Goal: Information Seeking & Learning: Understand process/instructions

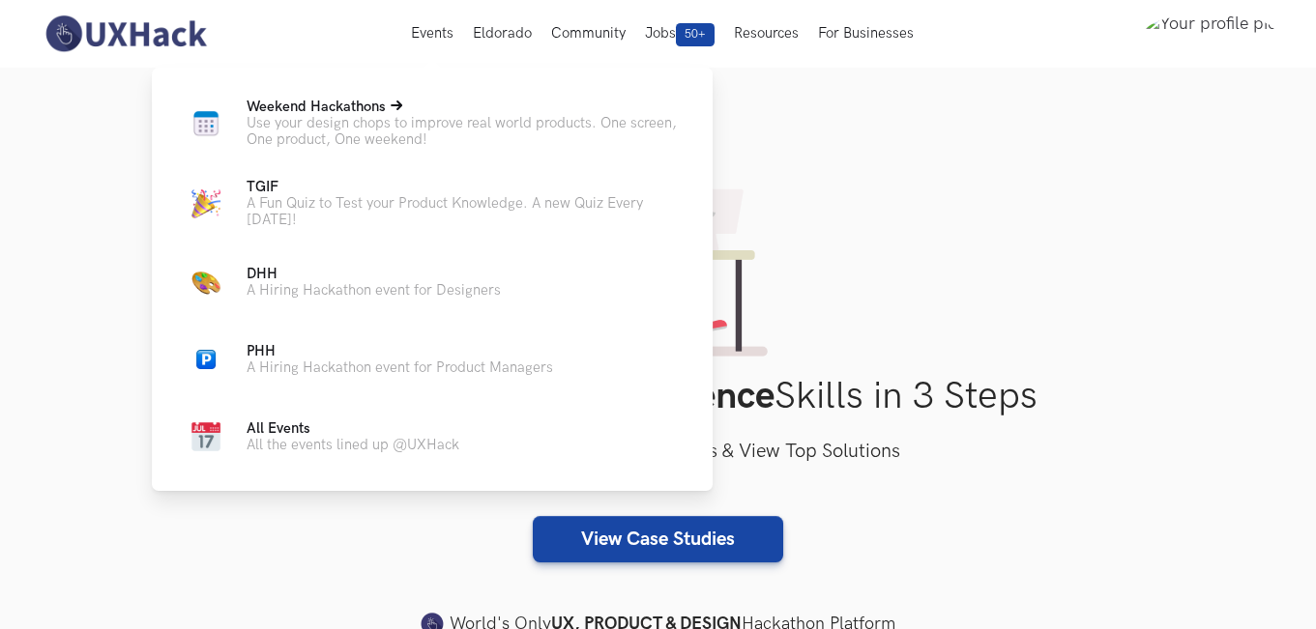
click at [416, 109] on p "Weekend Hackathons Live" at bounding box center [464, 107] width 435 height 16
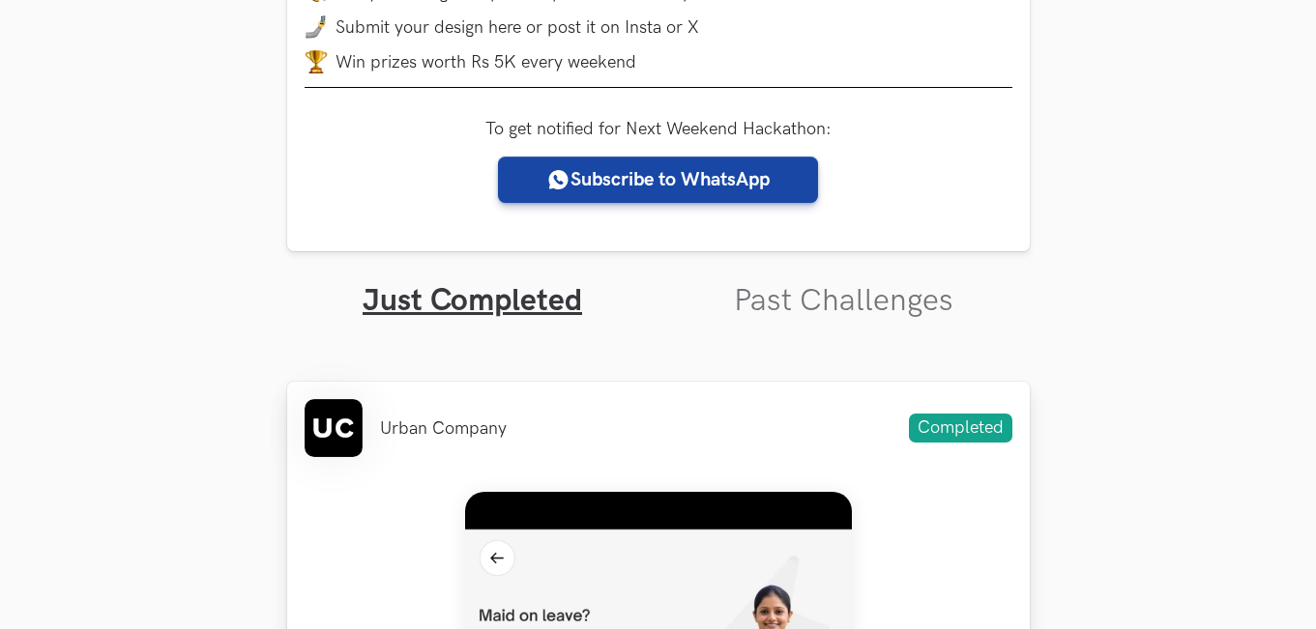
scroll to position [677, 0]
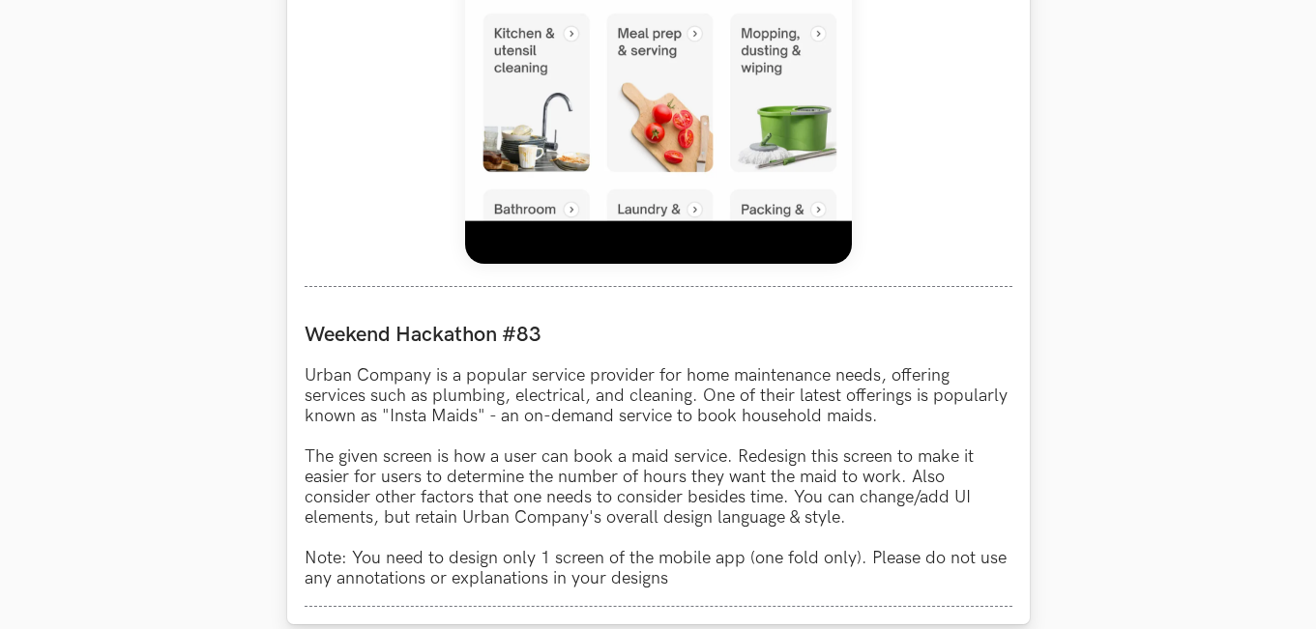
scroll to position [1740, 0]
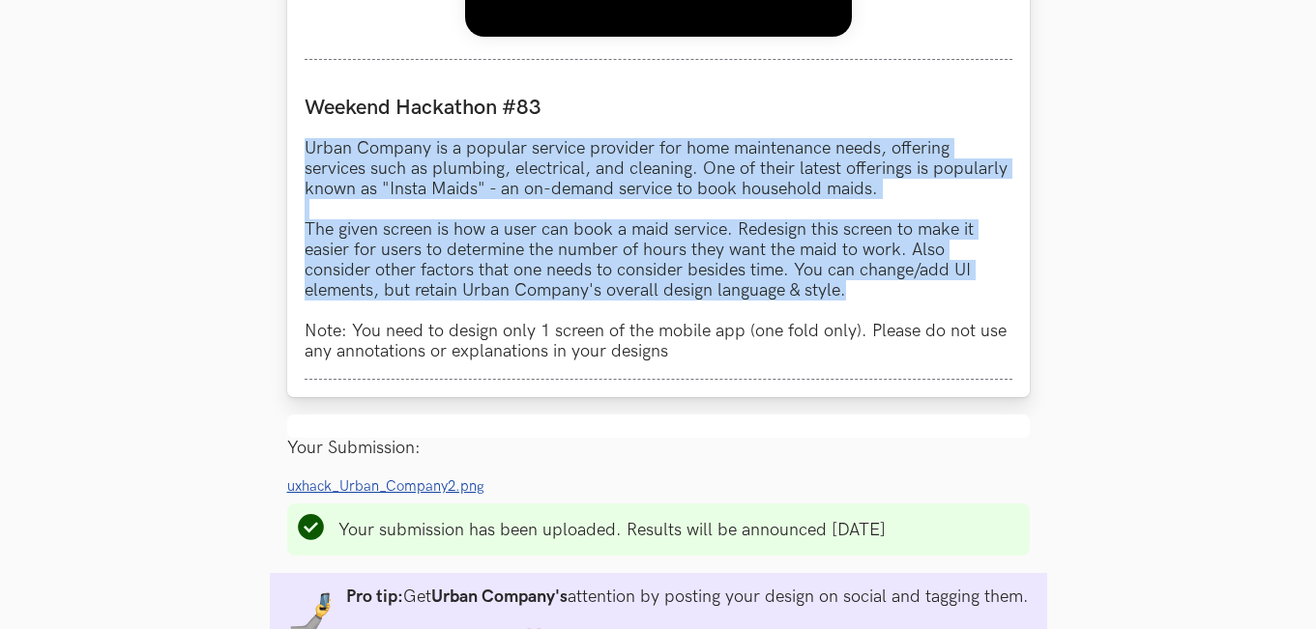
drag, startPoint x: 303, startPoint y: 146, endPoint x: 949, endPoint y: 300, distance: 664.8
copy p "Urban Company is a popular service provider for home maintenance needs, offerin…"
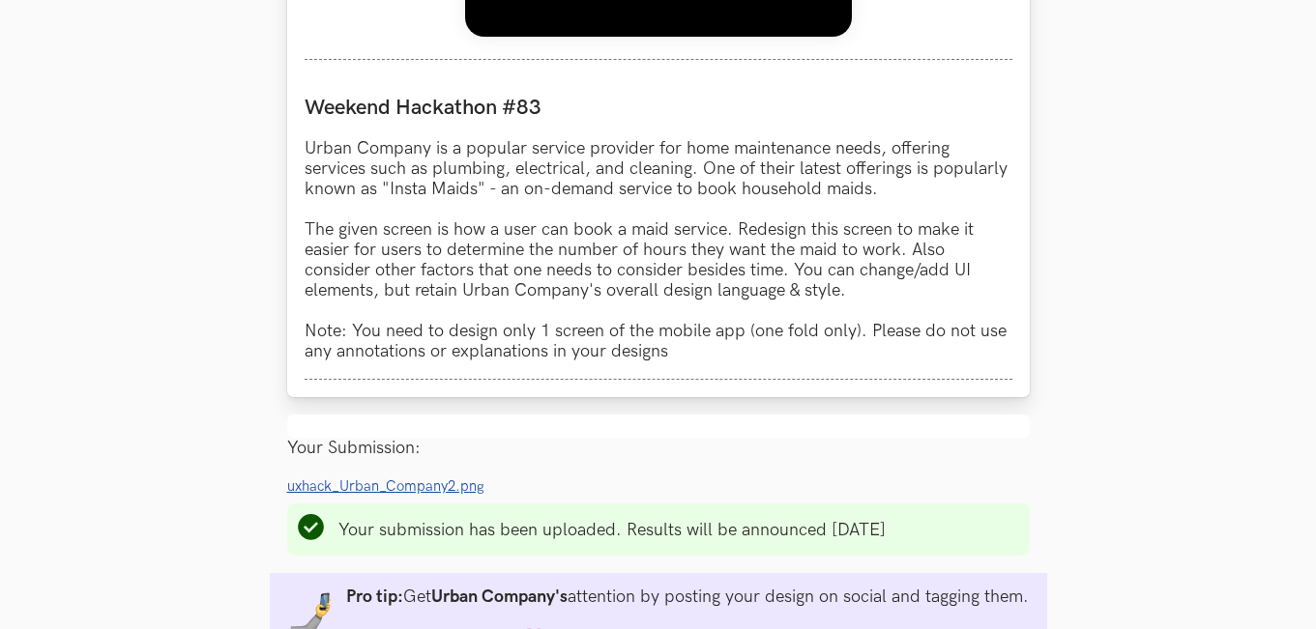
click at [730, 331] on p "Urban Company is a popular service provider for home maintenance needs, offerin…" at bounding box center [659, 249] width 708 height 223
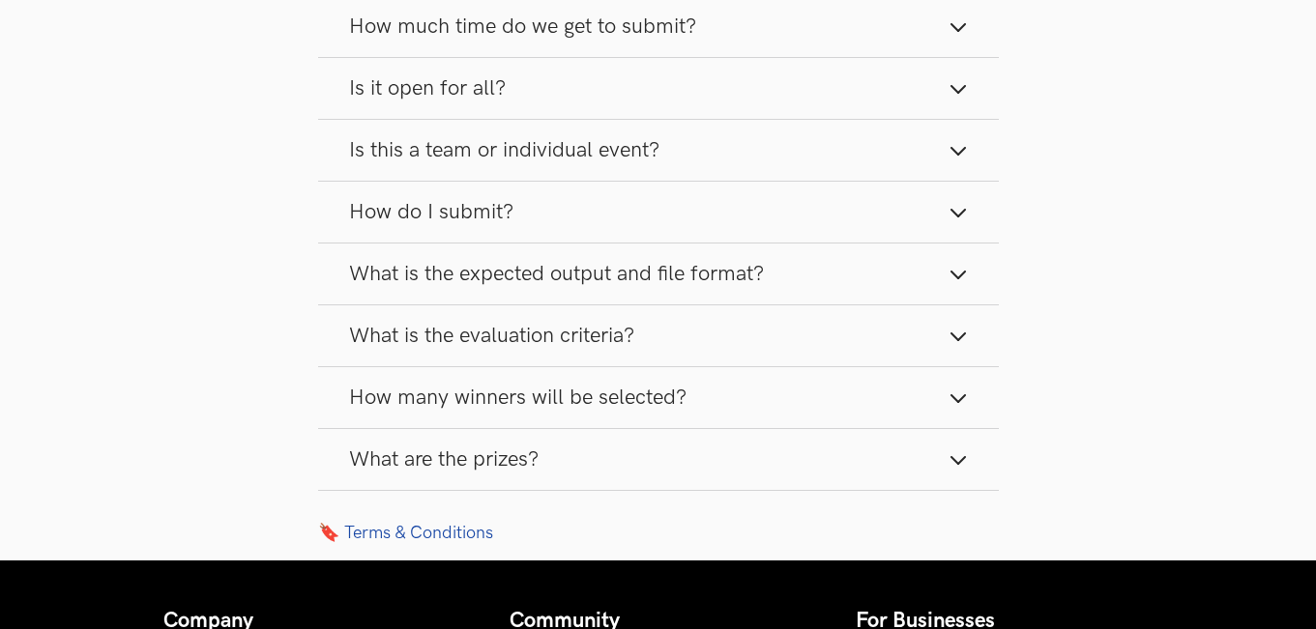
scroll to position [2707, 0]
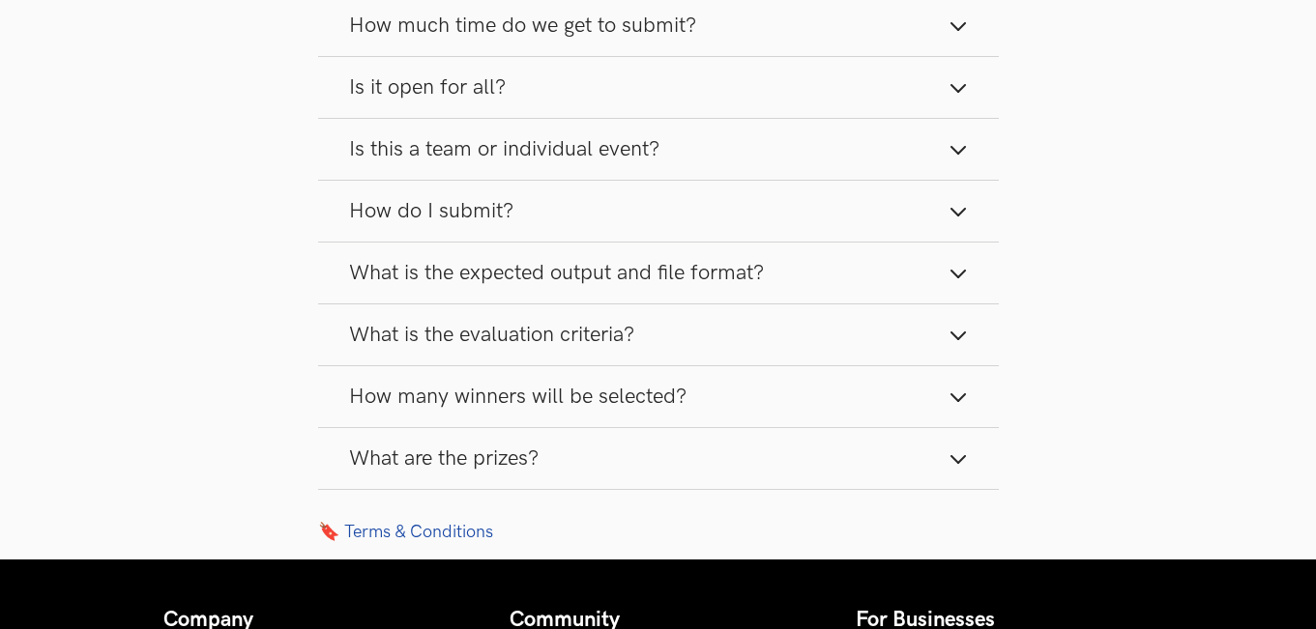
click at [797, 218] on button "How do I submit?" at bounding box center [658, 211] width 681 height 61
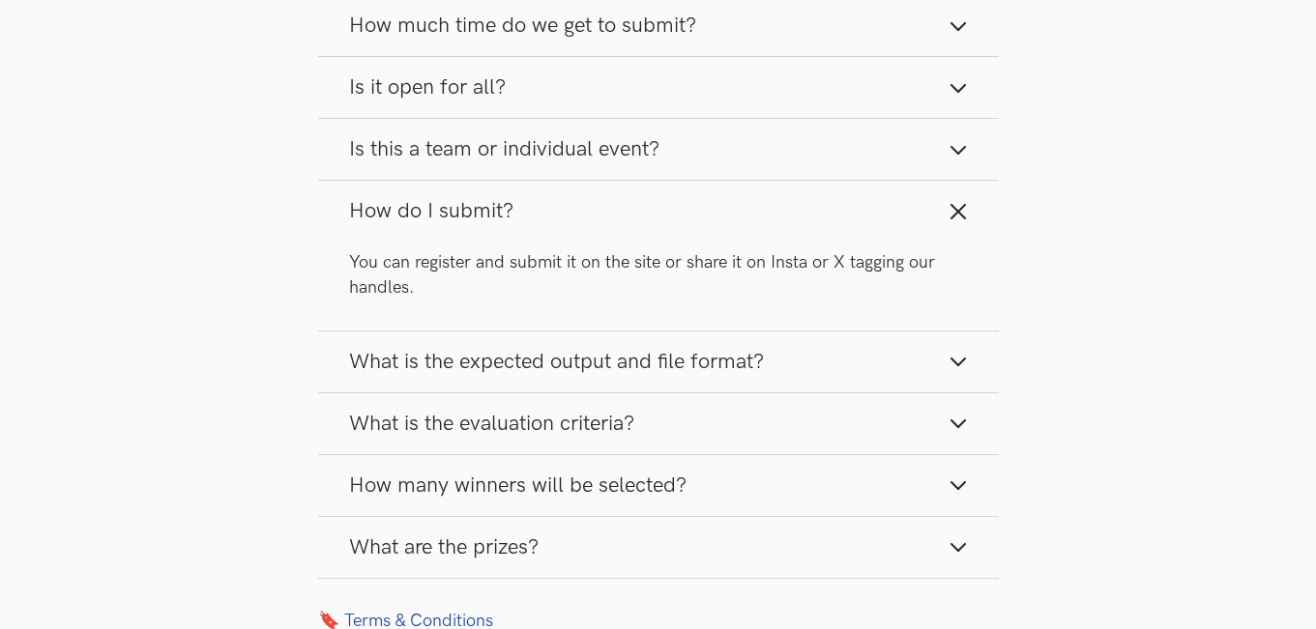
click at [797, 218] on button "How do I submit?" at bounding box center [658, 211] width 681 height 61
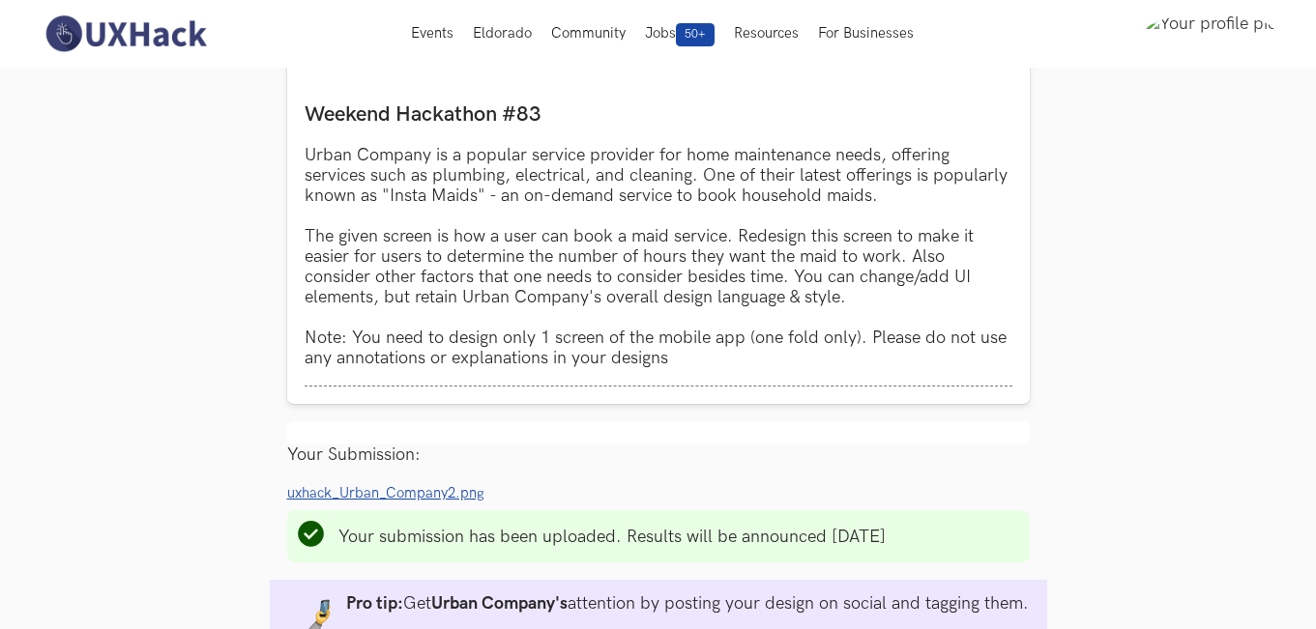
scroll to position [1450, 0]
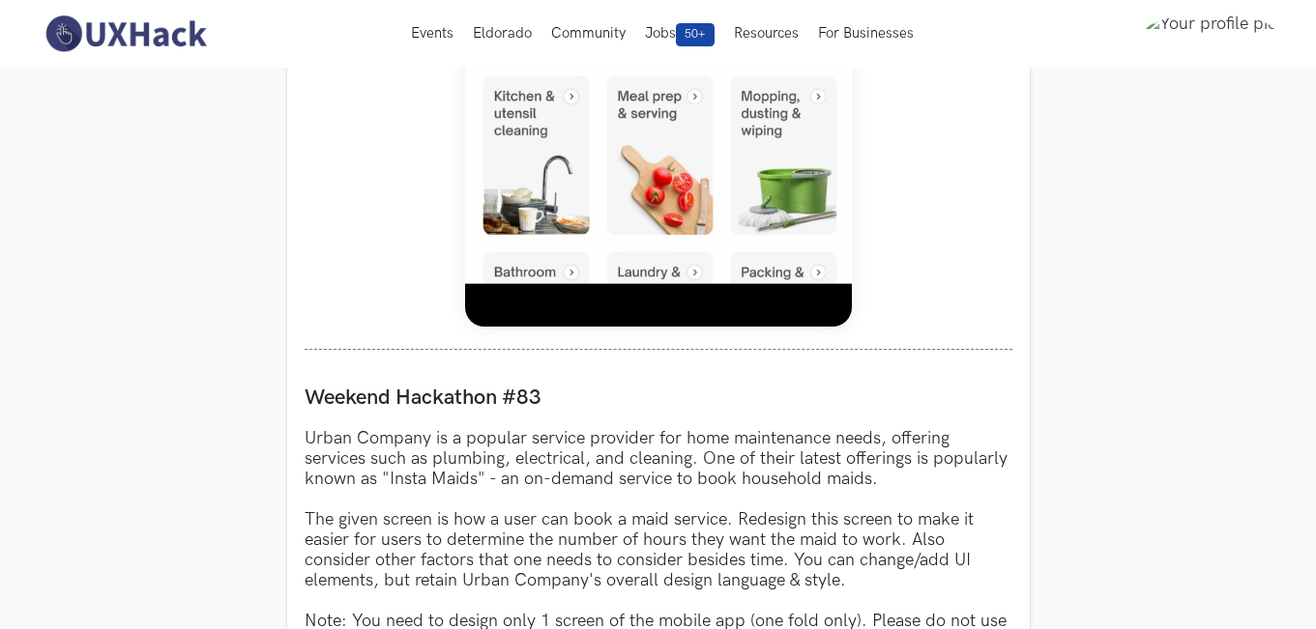
click at [155, 43] on img at bounding box center [126, 34] width 172 height 41
